Goal: Entertainment & Leisure: Consume media (video, audio)

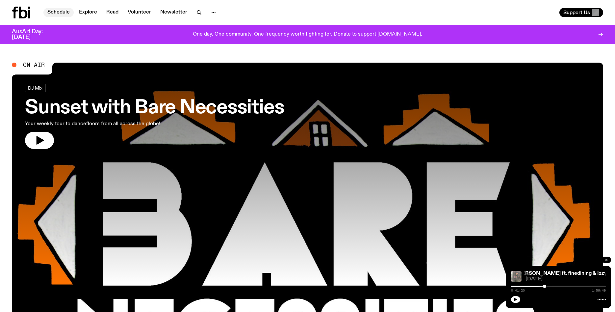
click at [59, 9] on link "Schedule" at bounding box center [58, 12] width 30 height 9
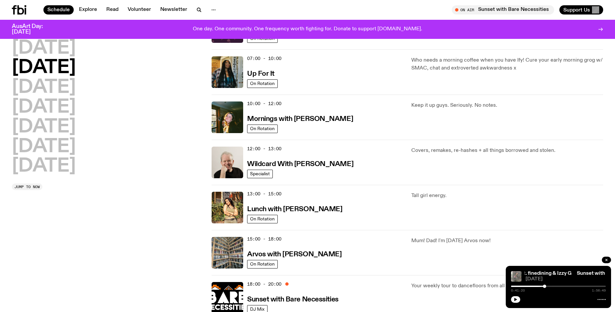
scroll to position [53, 0]
click at [262, 161] on h3 "Wildcard With [PERSON_NAME]" at bounding box center [300, 164] width 106 height 7
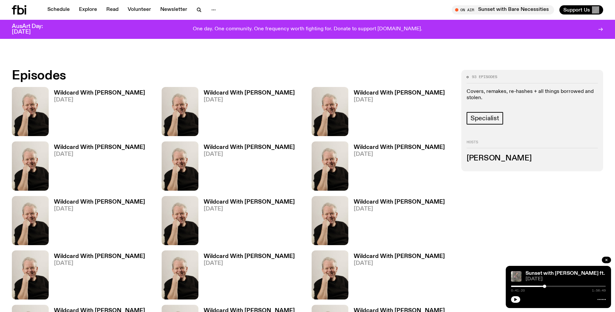
scroll to position [387, 0]
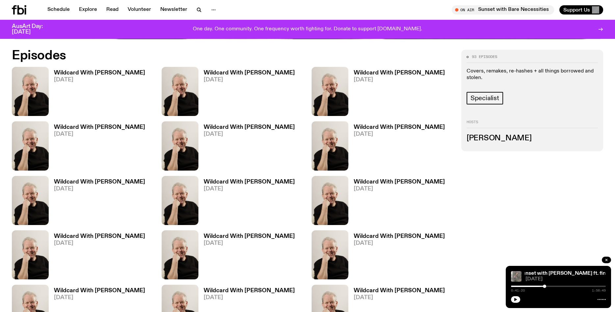
click at [74, 73] on h3 "Wildcard With [PERSON_NAME]" at bounding box center [99, 73] width 91 height 6
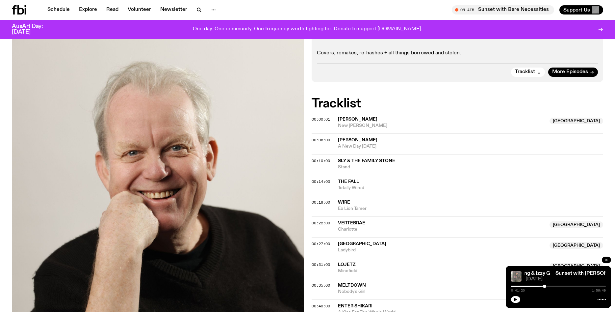
scroll to position [58, 0]
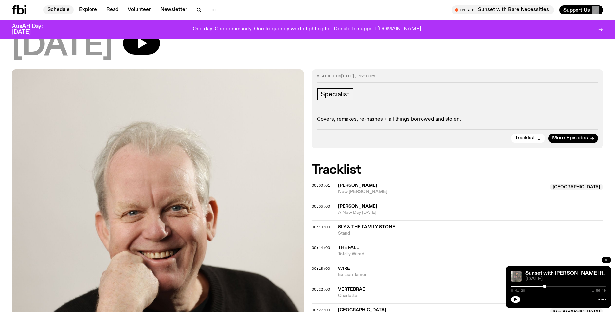
click at [61, 10] on link "Schedule" at bounding box center [58, 9] width 30 height 9
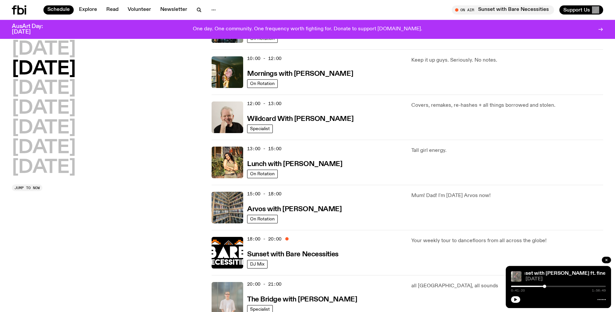
scroll to position [112, 0]
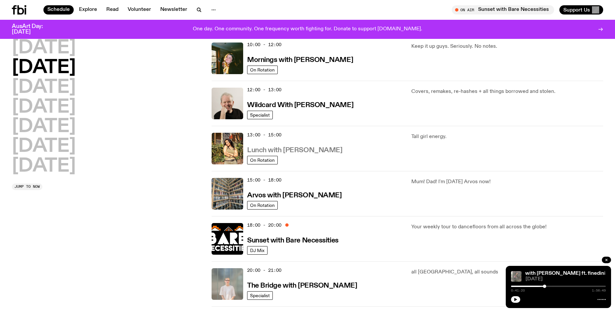
click at [271, 147] on h3 "Lunch with [PERSON_NAME]" at bounding box center [294, 150] width 95 height 7
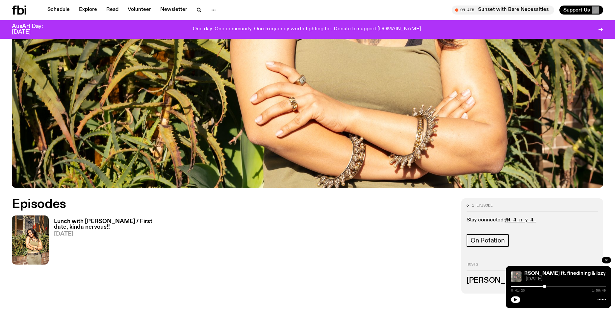
scroll to position [224, 0]
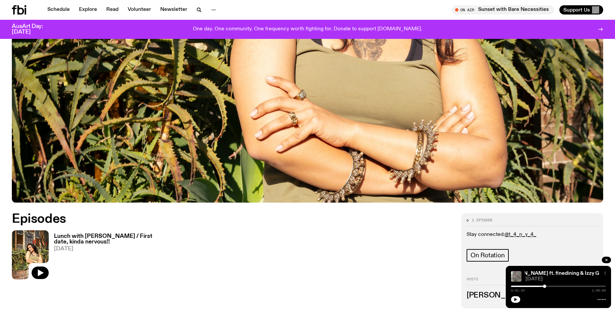
click at [35, 237] on img at bounding box center [30, 254] width 37 height 49
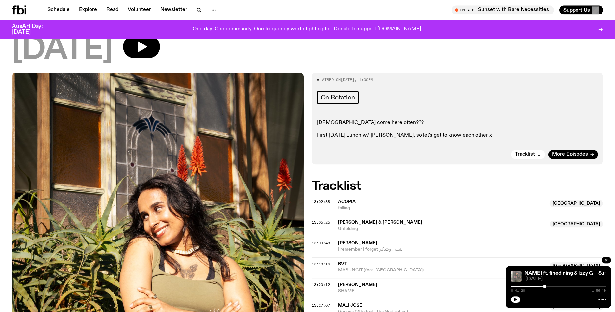
scroll to position [168, 0]
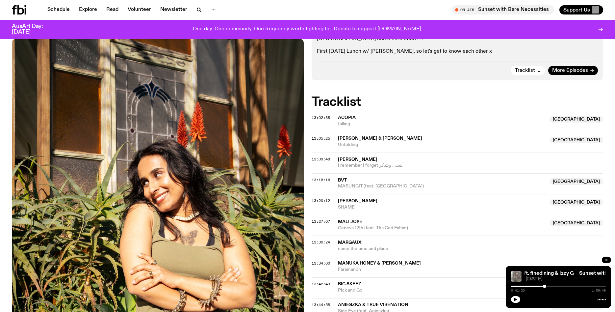
drag, startPoint x: 605, startPoint y: 259, endPoint x: 601, endPoint y: 259, distance: 4.0
click at [605, 259] on button "button" at bounding box center [606, 259] width 9 height 7
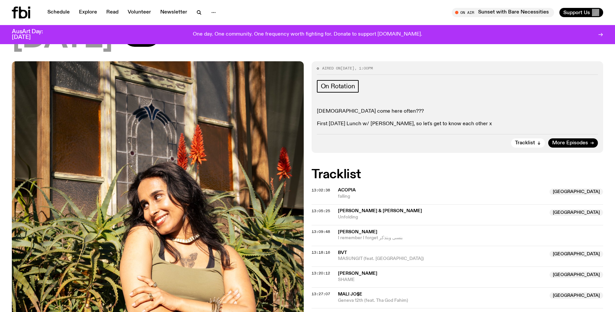
scroll to position [0, 0]
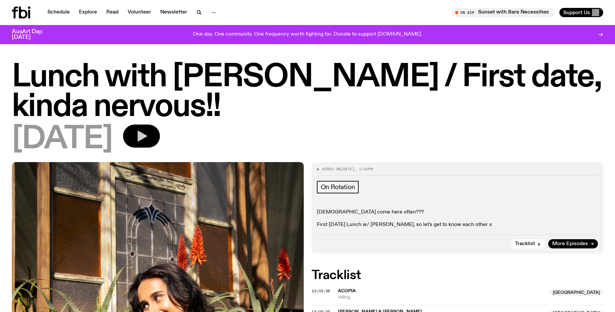
click at [147, 136] on icon "button" at bounding box center [143, 136] width 10 height 11
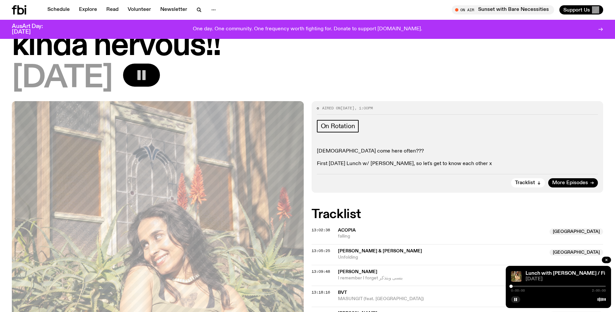
scroll to position [56, 0]
click at [517, 287] on div at bounding box center [558, 285] width 95 height 1
click at [515, 286] on div at bounding box center [514, 285] width 3 height 3
click at [517, 286] on div at bounding box center [558, 285] width 95 height 1
click at [518, 285] on div "0:06:47 2:00:00" at bounding box center [558, 288] width 95 height 8
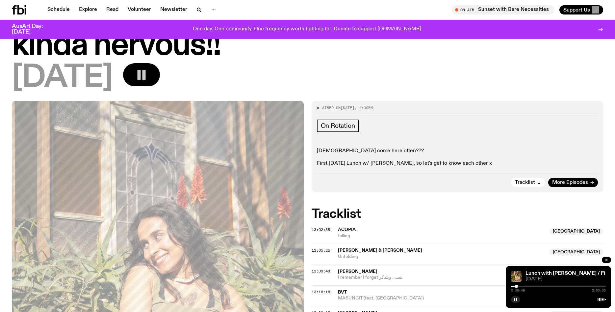
click at [518, 285] on div at bounding box center [516, 285] width 3 height 3
click at [520, 285] on div "0:08:23 2:00:00" at bounding box center [558, 288] width 95 height 8
click at [519, 285] on div at bounding box center [517, 285] width 3 height 3
